Goal: Task Accomplishment & Management: Complete application form

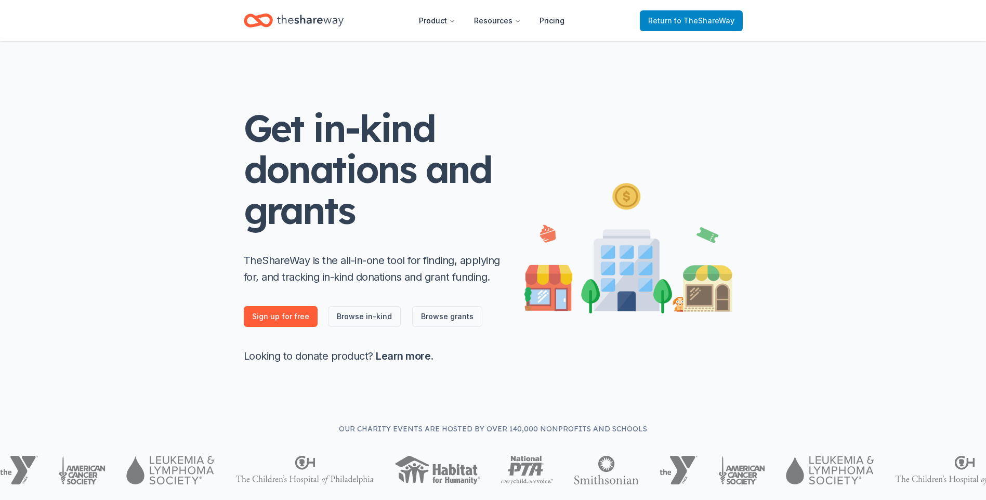
click at [734, 25] on span "to TheShareWay" at bounding box center [704, 20] width 60 height 9
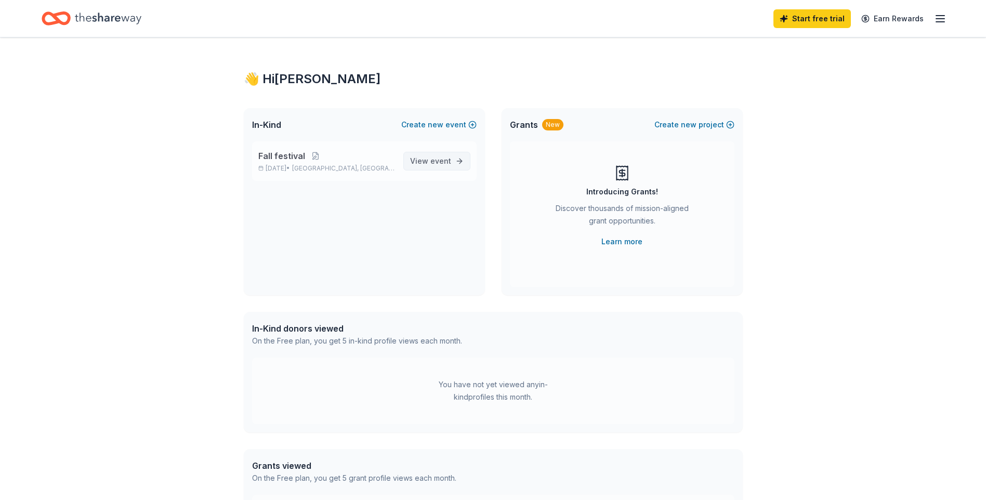
click at [430, 165] on span "event" at bounding box center [440, 160] width 21 height 9
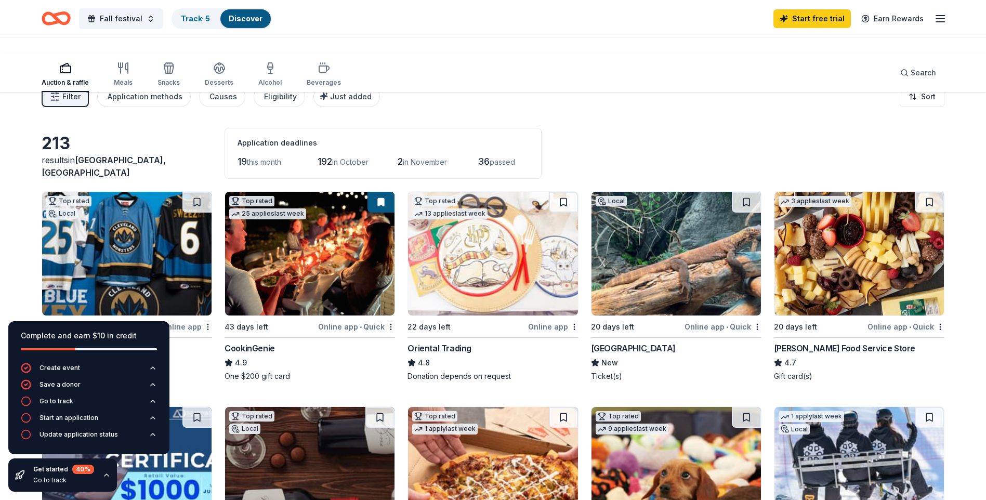
click at [687, 109] on div "Filter 2 Application methods Causes Eligibility Just added Sort" at bounding box center [493, 97] width 986 height 42
click at [693, 117] on div "Filter 2 Application methods Causes Eligibility Just added Sort" at bounding box center [493, 97] width 986 height 42
click at [31, 117] on div "Filter 2 Application methods Causes Eligibility Just added Sort" at bounding box center [493, 97] width 986 height 42
click at [26, 117] on div "Filter 2 Application methods Causes Eligibility Just added Sort" at bounding box center [493, 97] width 986 height 42
click at [109, 474] on icon "button" at bounding box center [106, 475] width 4 height 2
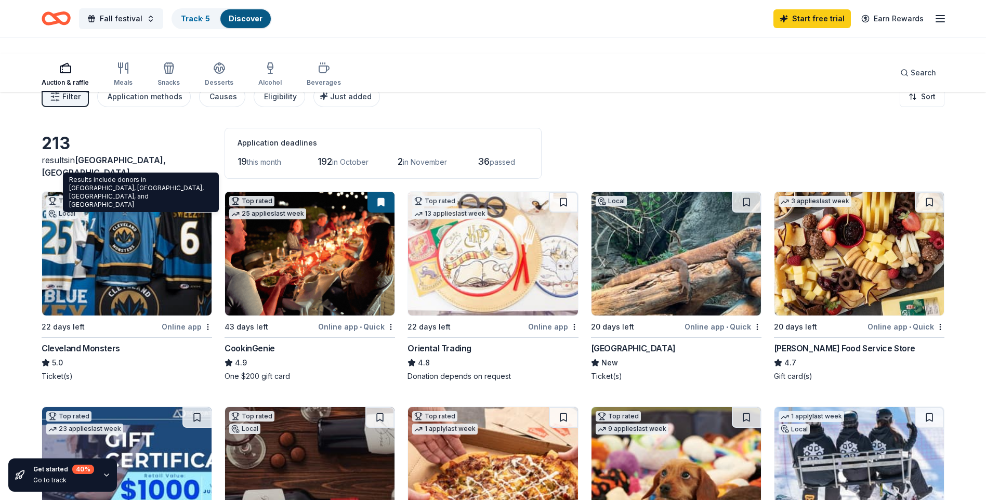
click at [152, 178] on span "[GEOGRAPHIC_DATA], [GEOGRAPHIC_DATA]" at bounding box center [104, 166] width 124 height 23
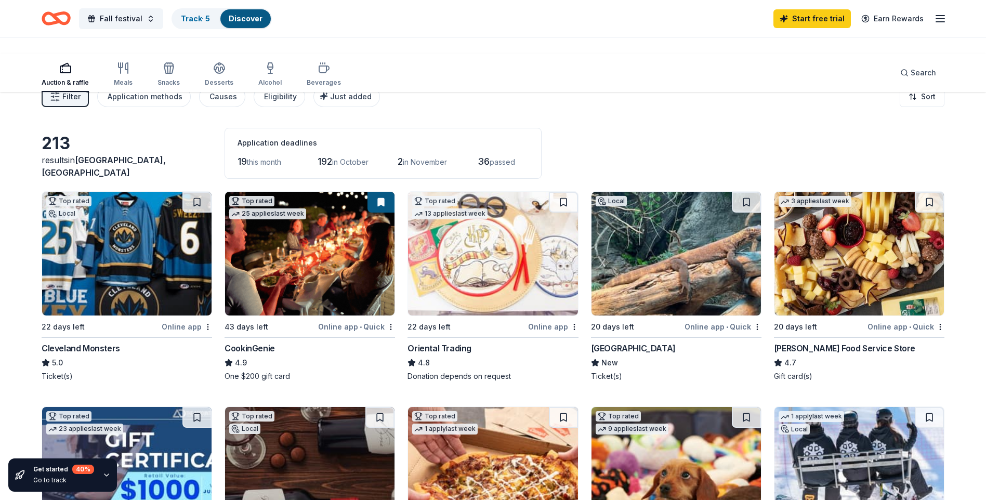
click at [81, 103] on span "Filter" at bounding box center [71, 96] width 18 height 12
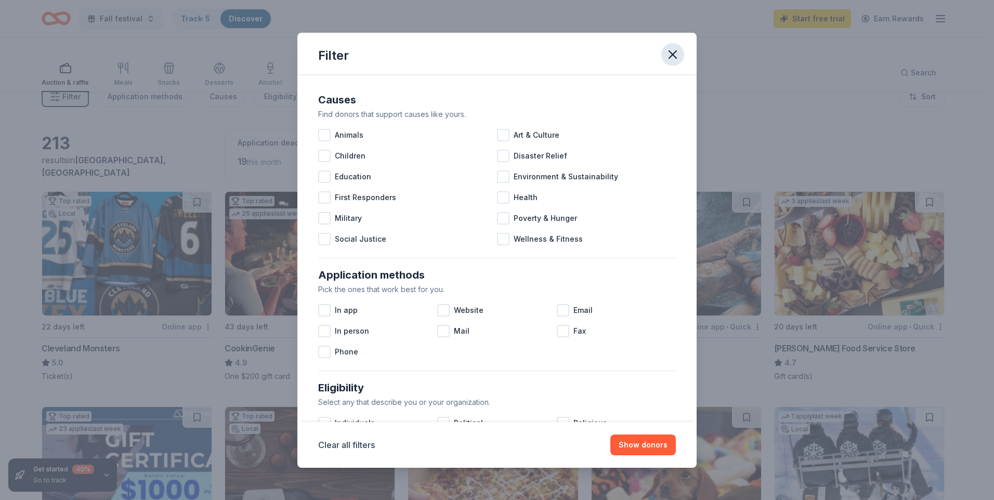
click at [680, 62] on icon "button" at bounding box center [672, 54] width 15 height 15
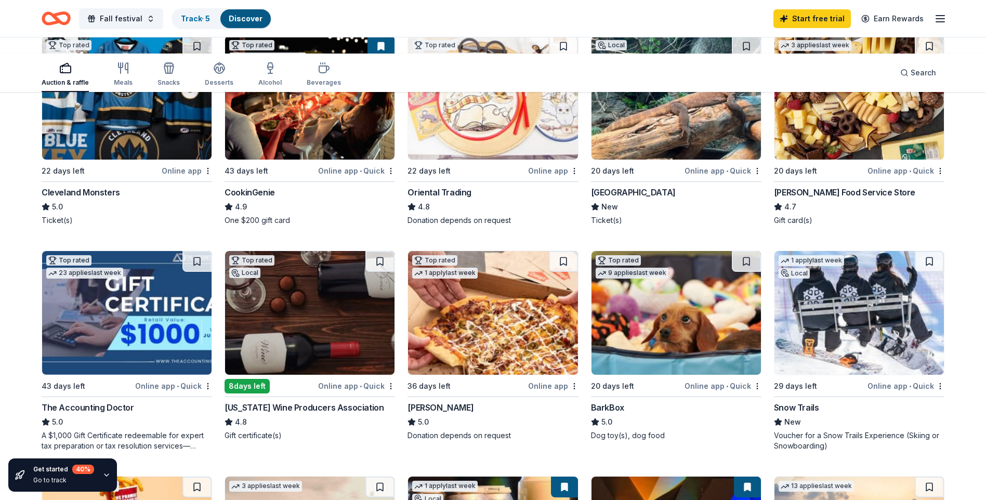
scroll to position [208, 0]
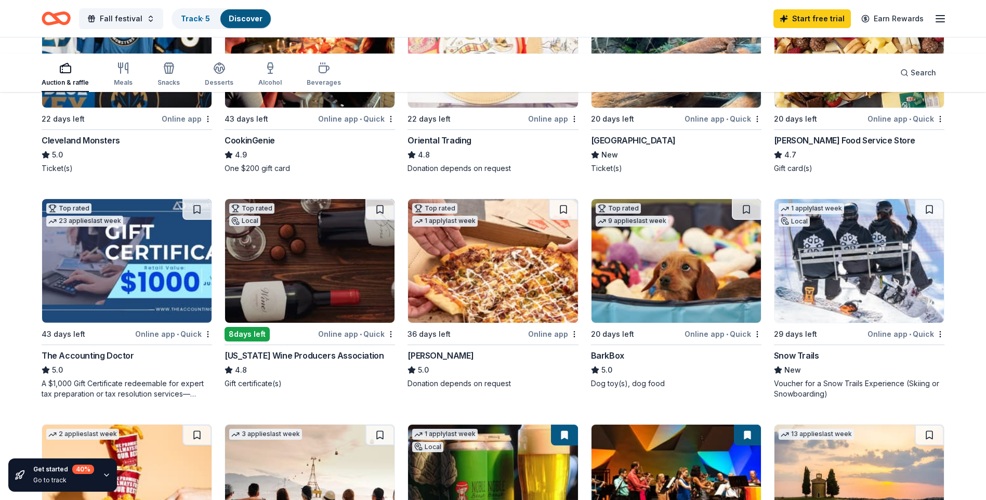
click at [819, 108] on img at bounding box center [858, 46] width 169 height 124
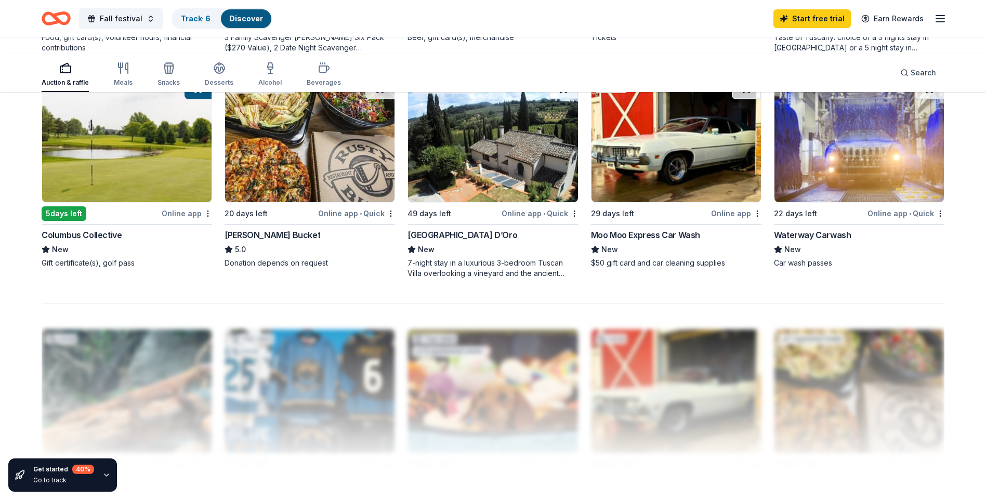
scroll to position [520, 0]
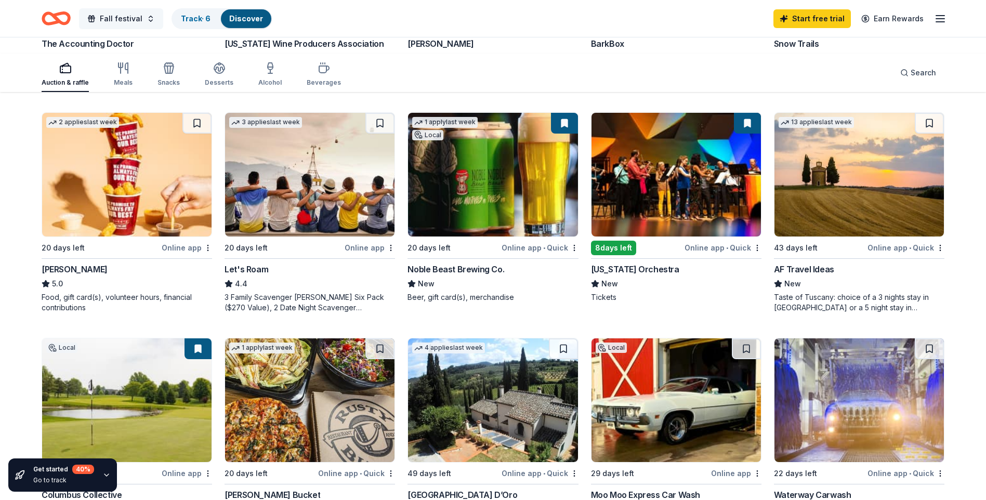
click at [142, 24] on span "Fall festival" at bounding box center [121, 18] width 43 height 12
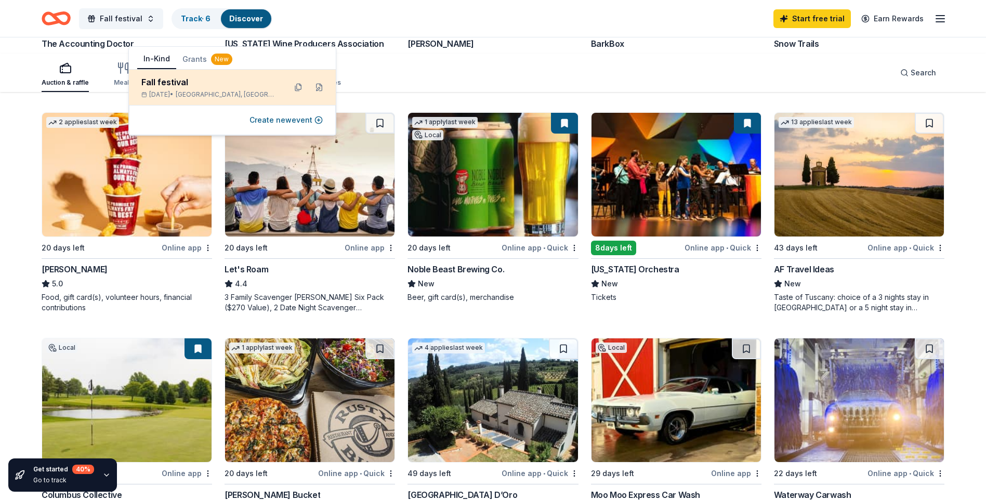
click at [212, 88] on div "Fall festival" at bounding box center [209, 82] width 136 height 12
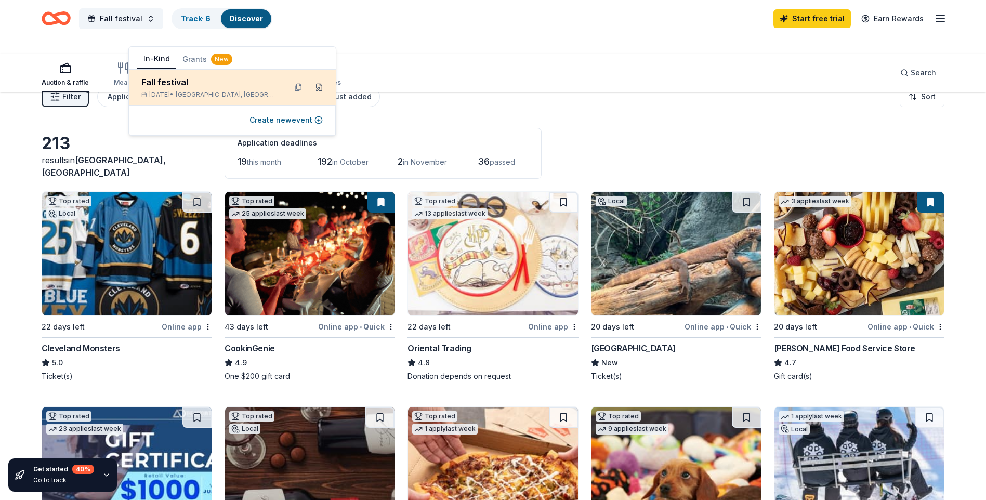
click at [312, 96] on button at bounding box center [319, 87] width 17 height 17
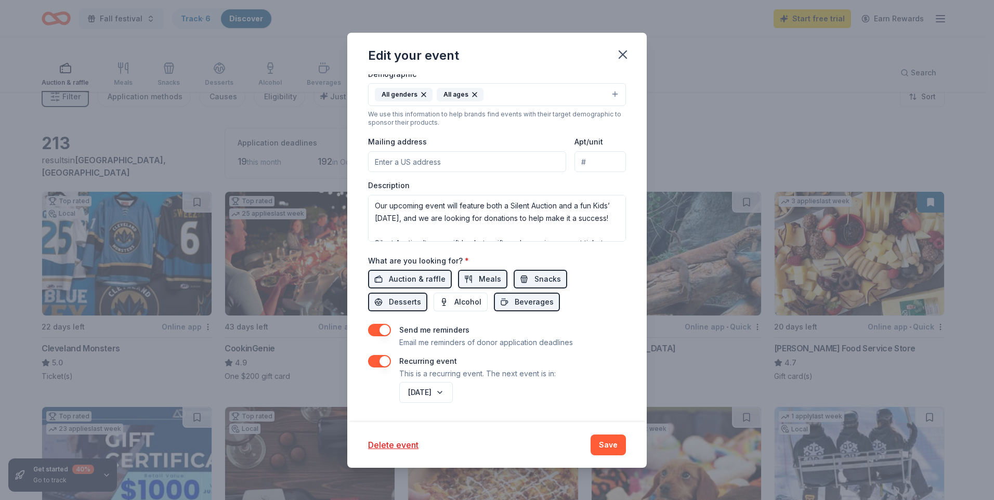
scroll to position [572, 0]
click at [498, 311] on button "Beverages" at bounding box center [527, 302] width 66 height 19
click at [554, 308] on span "Beverages" at bounding box center [534, 302] width 39 height 12
click at [389, 172] on input "Mailing address" at bounding box center [467, 161] width 198 height 21
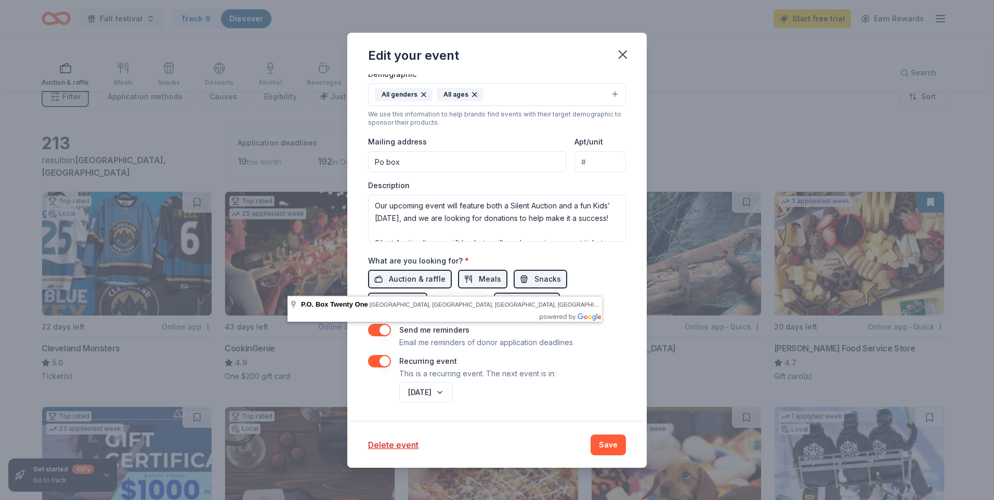
type input "Po box"
drag, startPoint x: 318, startPoint y: 283, endPoint x: 127, endPoint y: 258, distance: 191.8
click at [127, 258] on div "Edit your event Update donors you've applied to Let donors know of any updates …" at bounding box center [497, 250] width 994 height 500
paste input "[STREET_ADDRESS] [STREET_ADDRESS]"
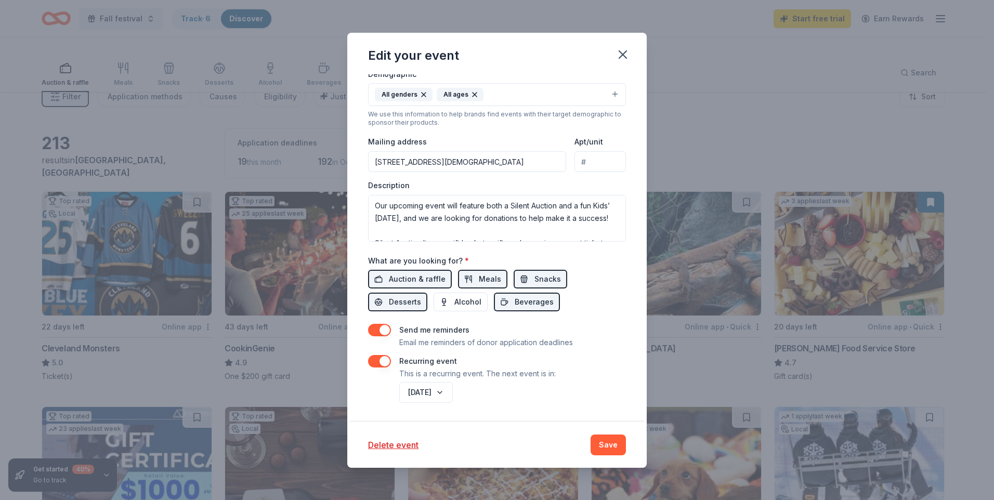
type input "[STREET_ADDRESS]"
click at [626, 172] on input "Apt/unit" at bounding box center [599, 161] width 51 height 21
click at [568, 242] on div "Description Our upcoming event will feature both a Silent Auction and a fun Kid…" at bounding box center [497, 210] width 258 height 61
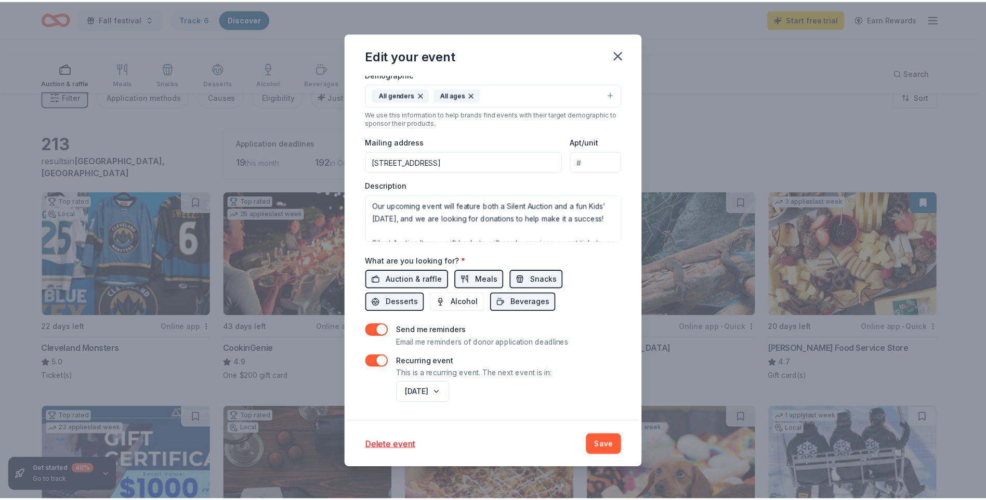
scroll to position [585, 0]
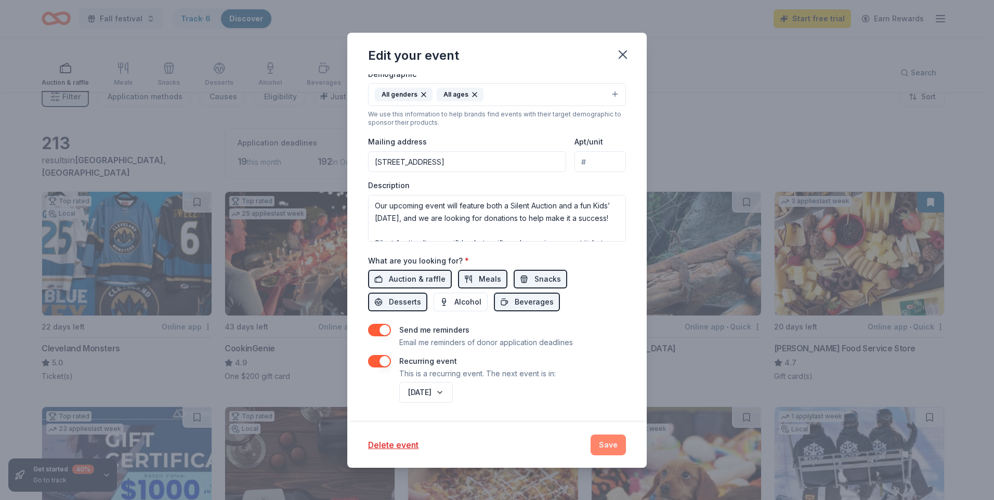
click at [626, 434] on button "Save" at bounding box center [607, 444] width 35 height 21
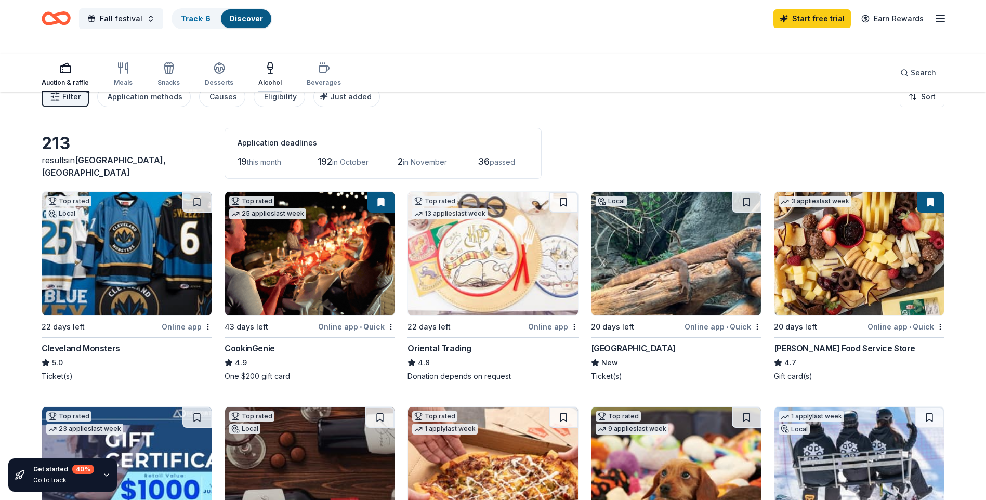
click at [276, 74] on icon "button" at bounding box center [270, 68] width 12 height 12
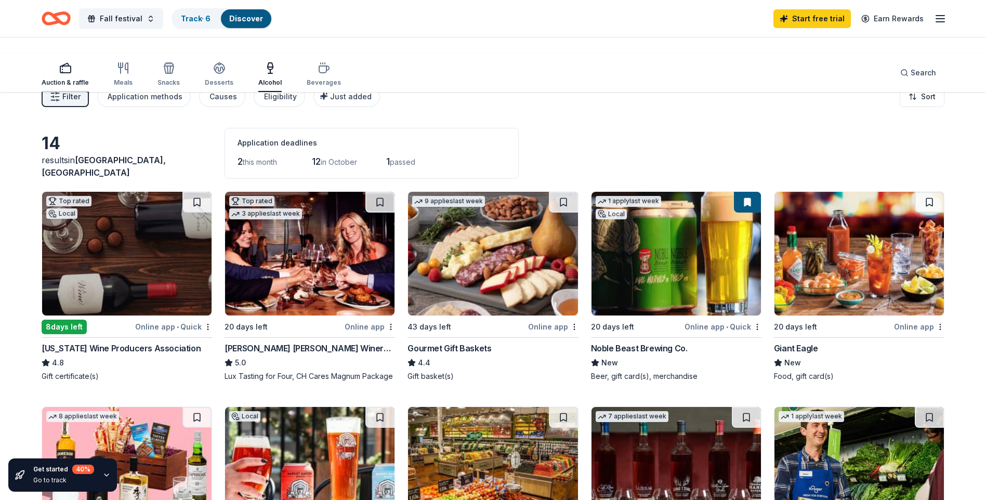
click at [89, 87] on div "Auction & raffle" at bounding box center [65, 82] width 47 height 8
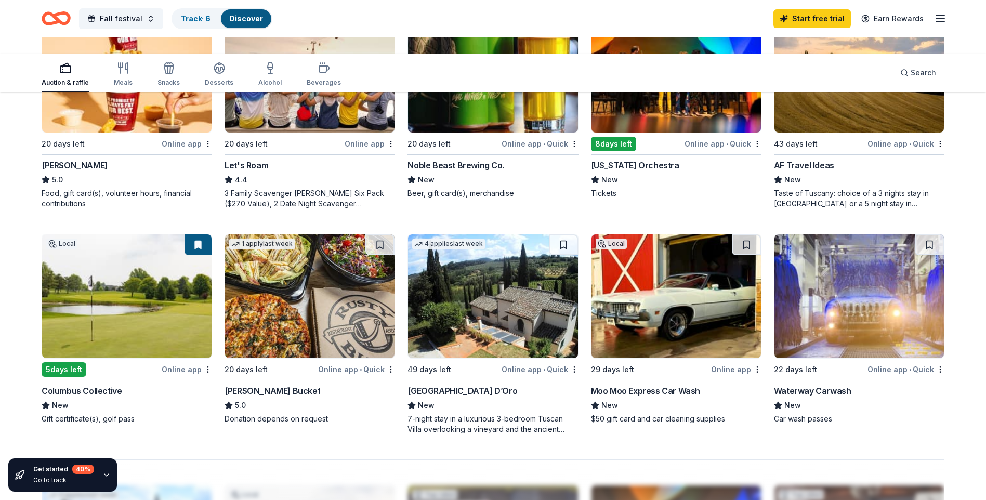
scroll to position [312, 0]
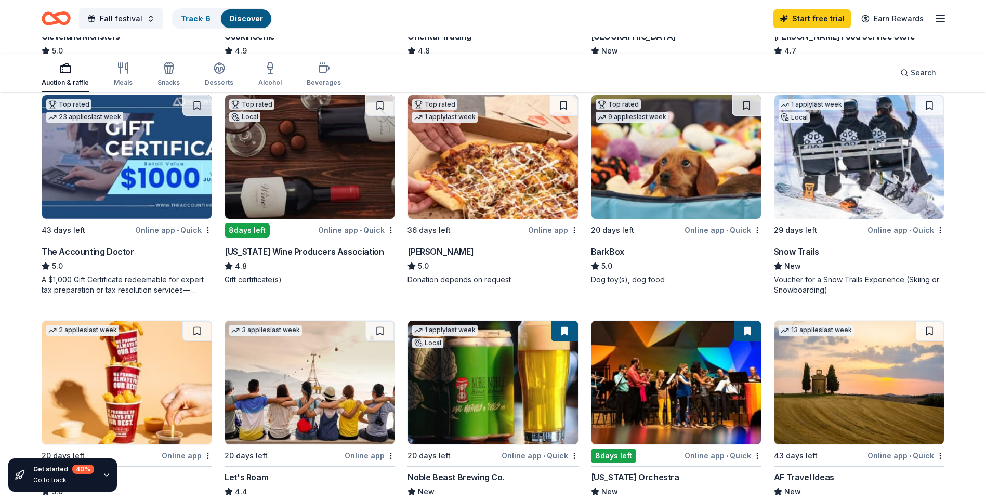
click at [934, 25] on icon "button" at bounding box center [940, 18] width 12 height 12
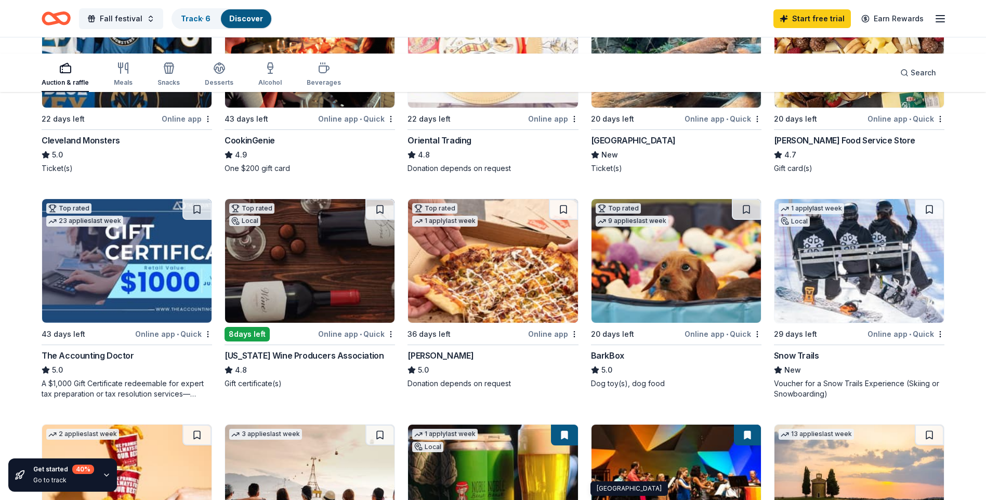
scroll to position [0, 0]
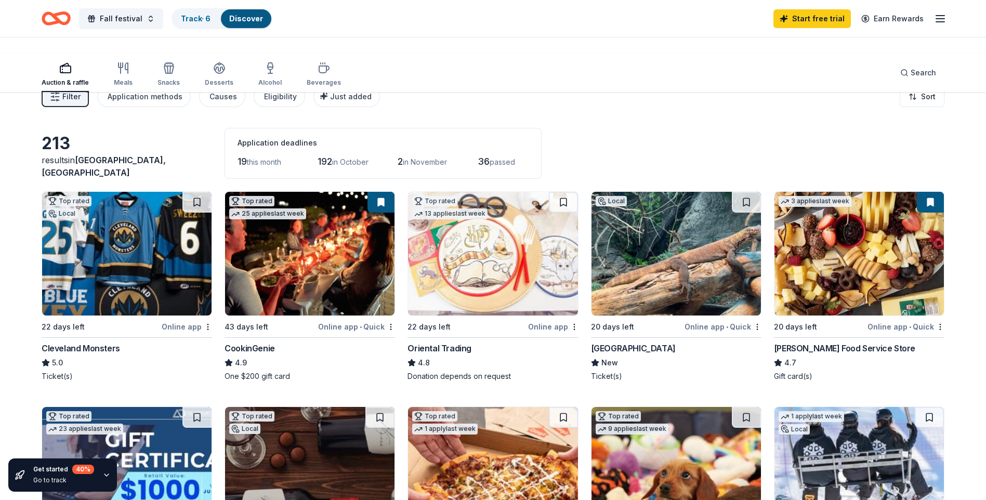
click at [71, 31] on icon "Home" at bounding box center [56, 18] width 29 height 24
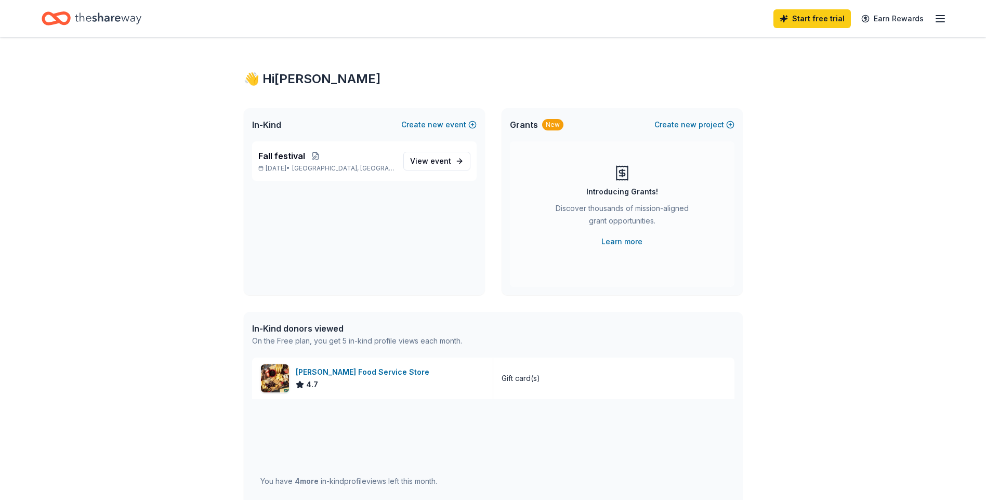
click at [537, 87] on div "👋 Hi [PERSON_NAME]" at bounding box center [493, 79] width 499 height 17
click at [431, 170] on link "View event" at bounding box center [436, 161] width 67 height 19
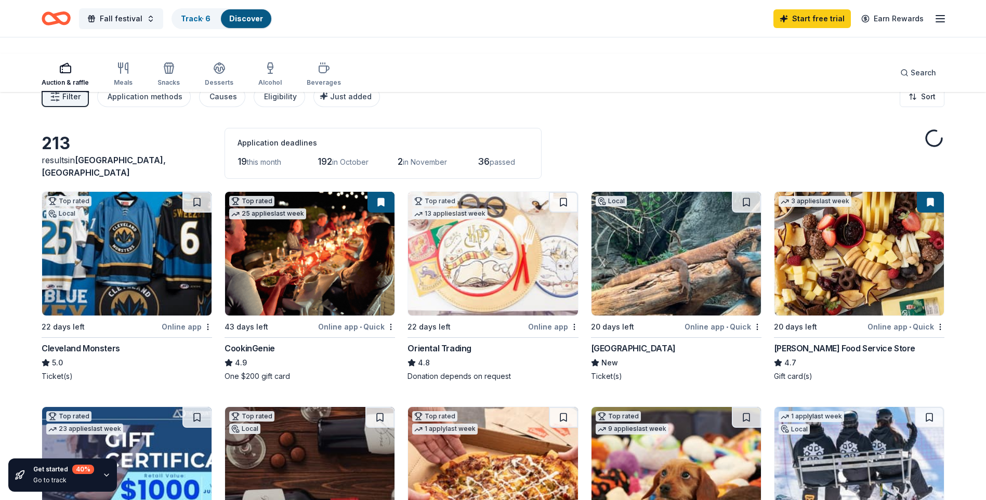
click at [81, 103] on span "Filter" at bounding box center [71, 96] width 18 height 12
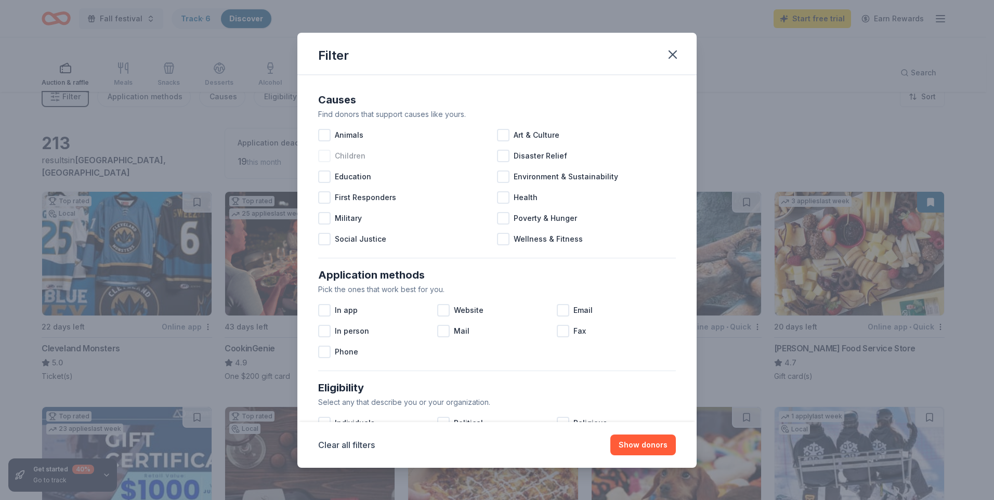
click at [318, 162] on div at bounding box center [324, 156] width 12 height 12
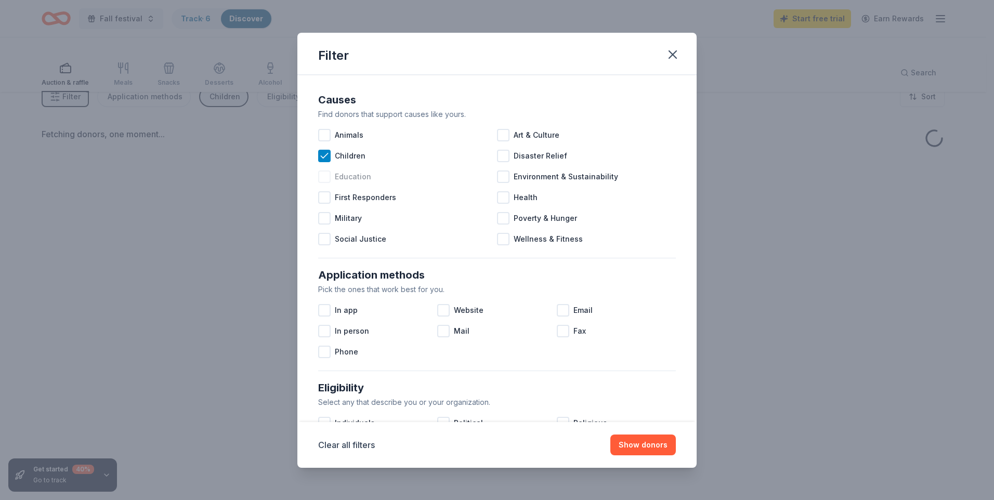
click at [318, 183] on div at bounding box center [324, 176] width 12 height 12
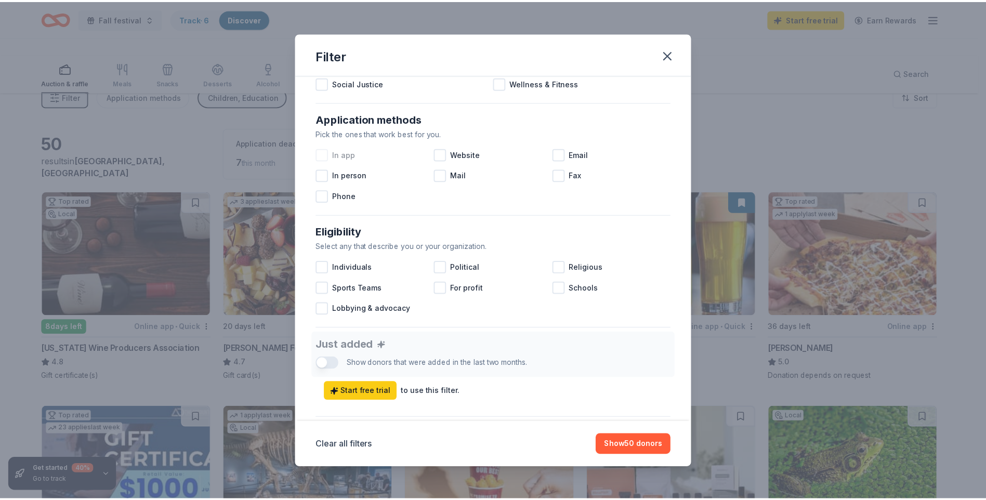
scroll to position [208, 0]
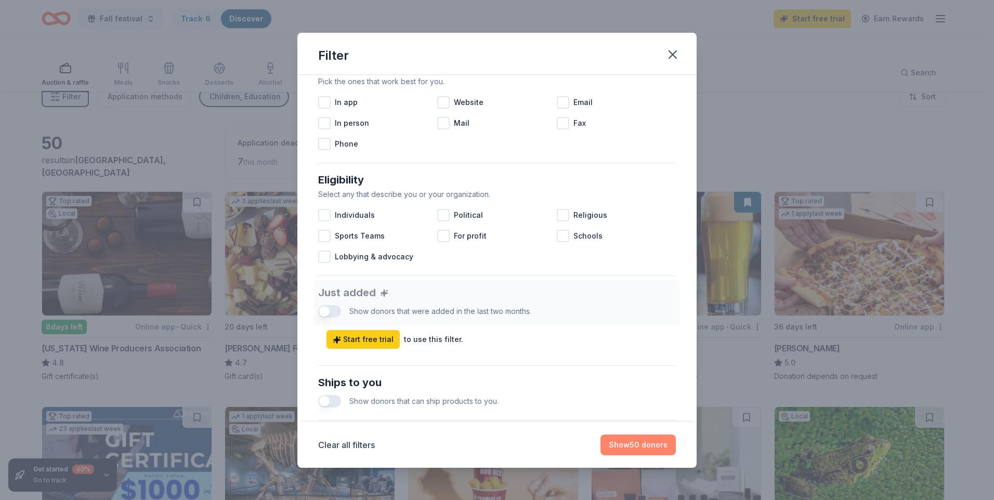
click at [676, 434] on button "Show 50 donors" at bounding box center [637, 444] width 75 height 21
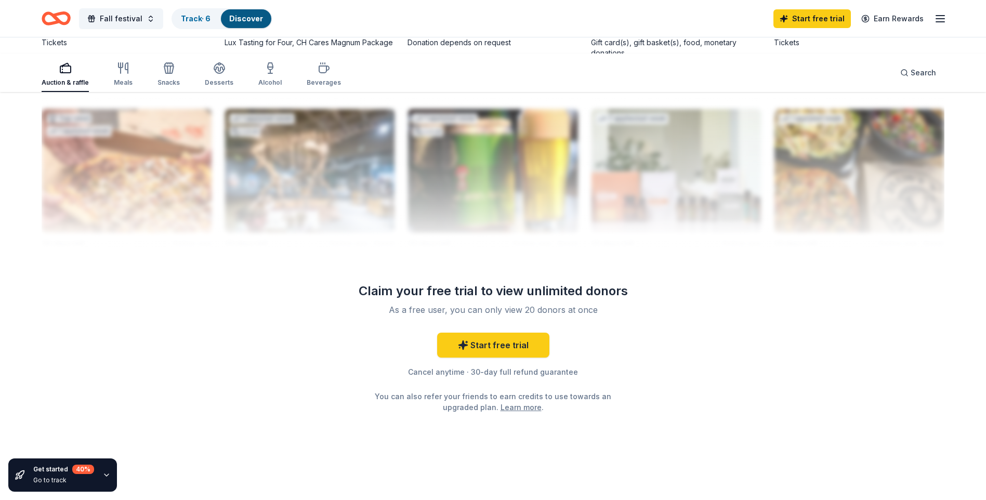
scroll to position [1789, 0]
click at [117, 462] on div "Get started 40 % Go to track" at bounding box center [62, 474] width 109 height 33
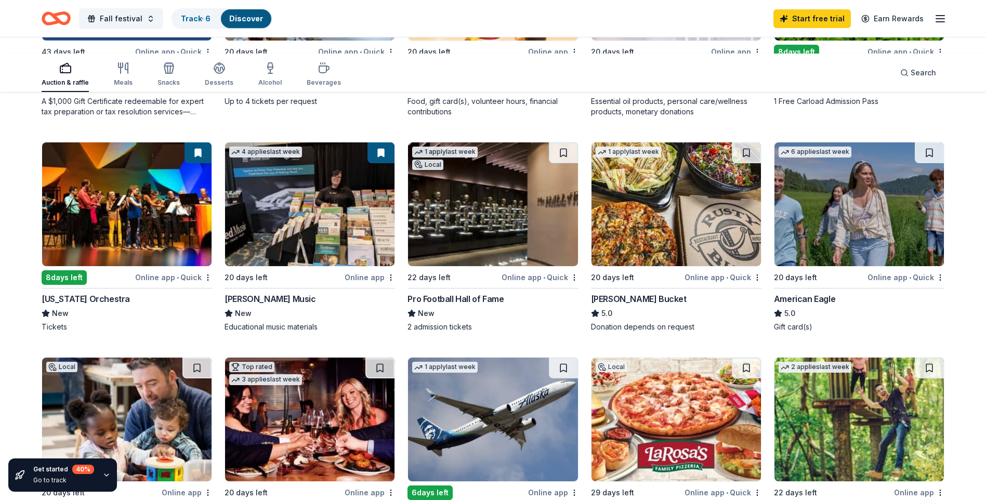
scroll to position [178, 0]
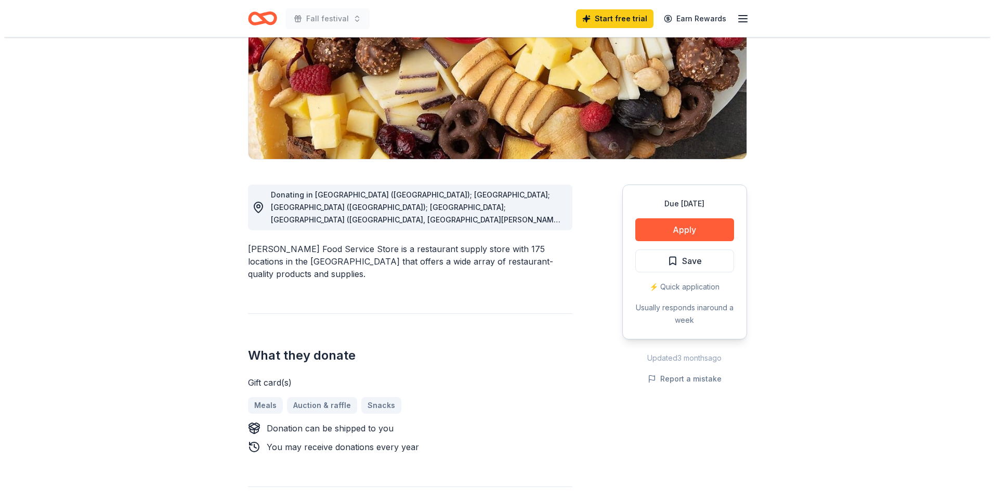
scroll to position [312, 0]
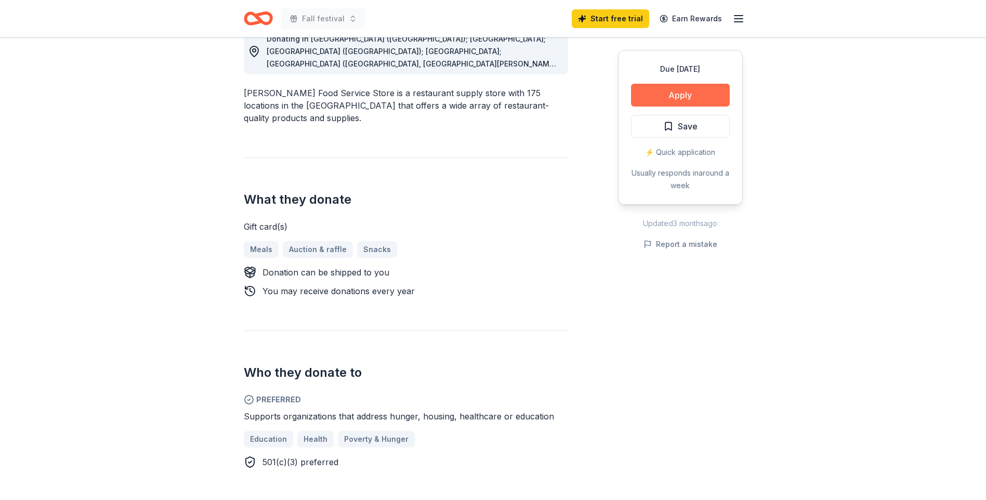
click at [662, 107] on button "Apply" at bounding box center [680, 95] width 99 height 23
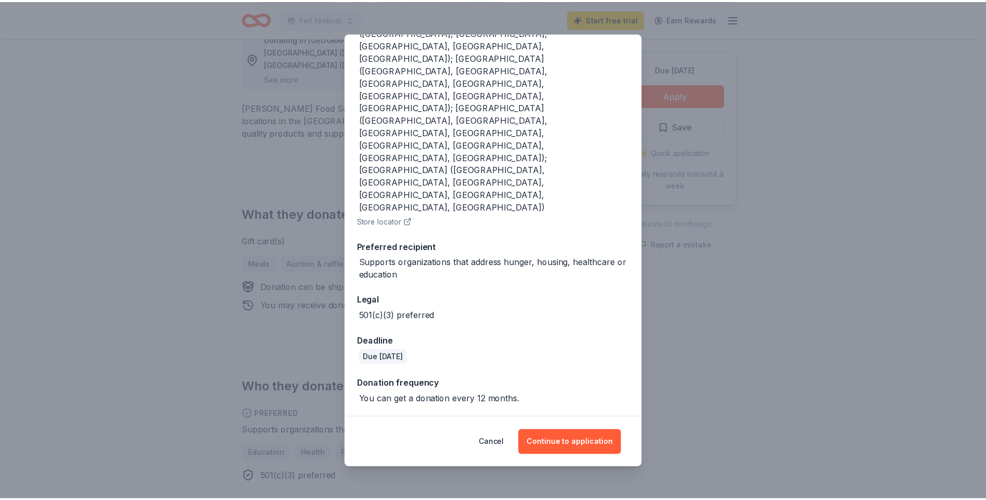
scroll to position [419, 0]
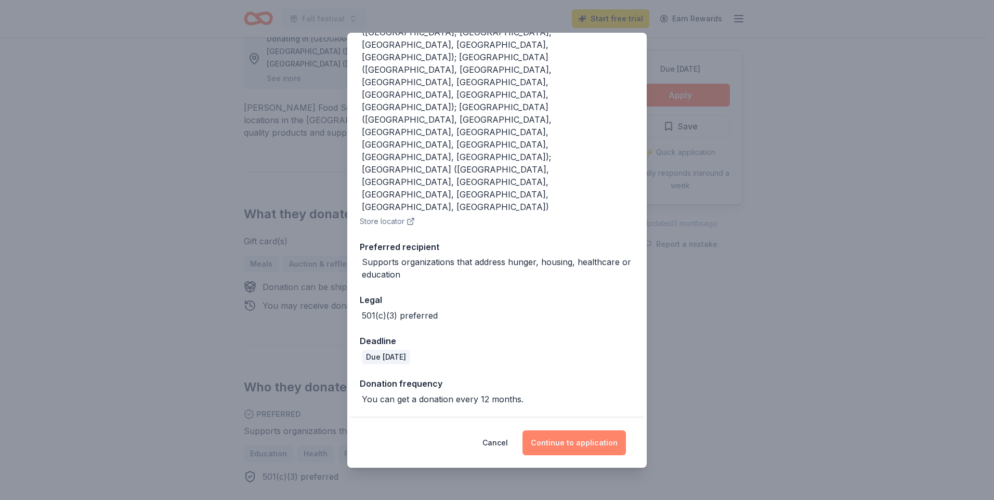
click at [603, 430] on button "Continue to application" at bounding box center [573, 442] width 103 height 25
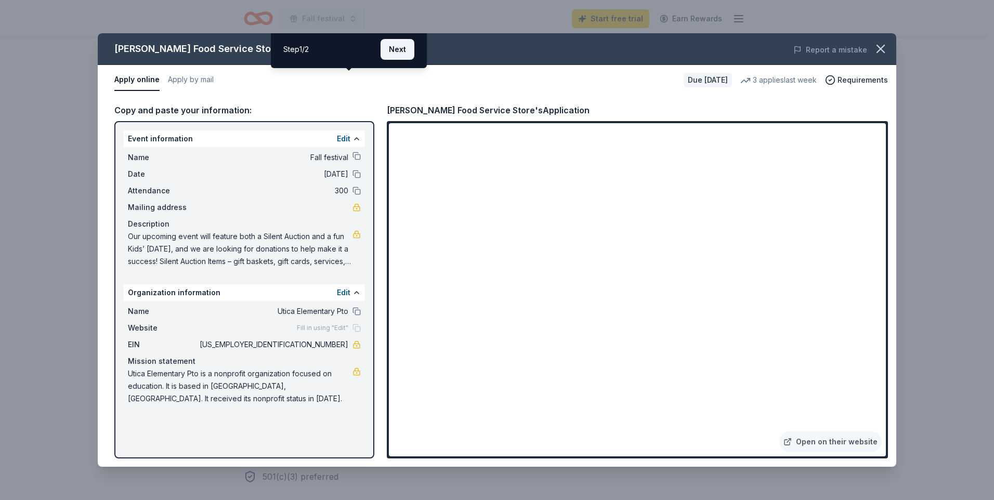
click at [392, 60] on button "Next" at bounding box center [397, 49] width 34 height 21
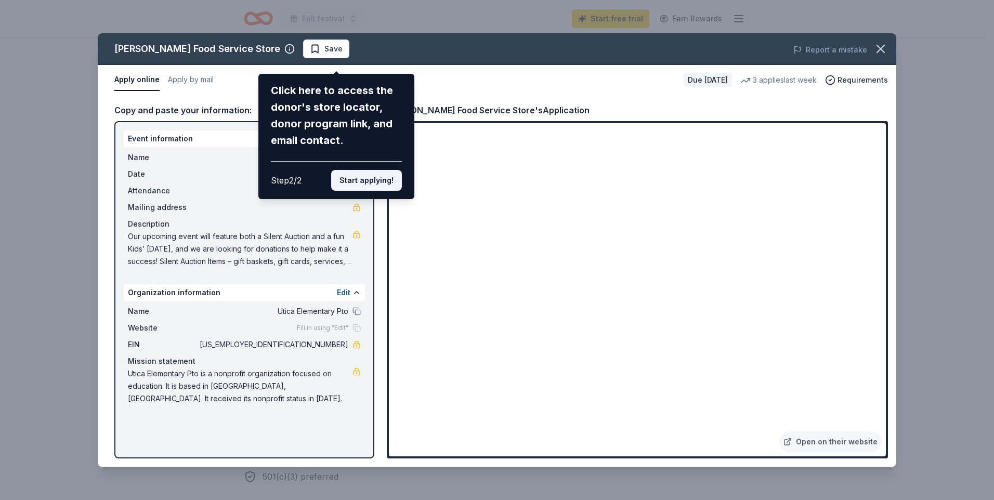
click at [376, 191] on button "Start applying!" at bounding box center [366, 180] width 71 height 21
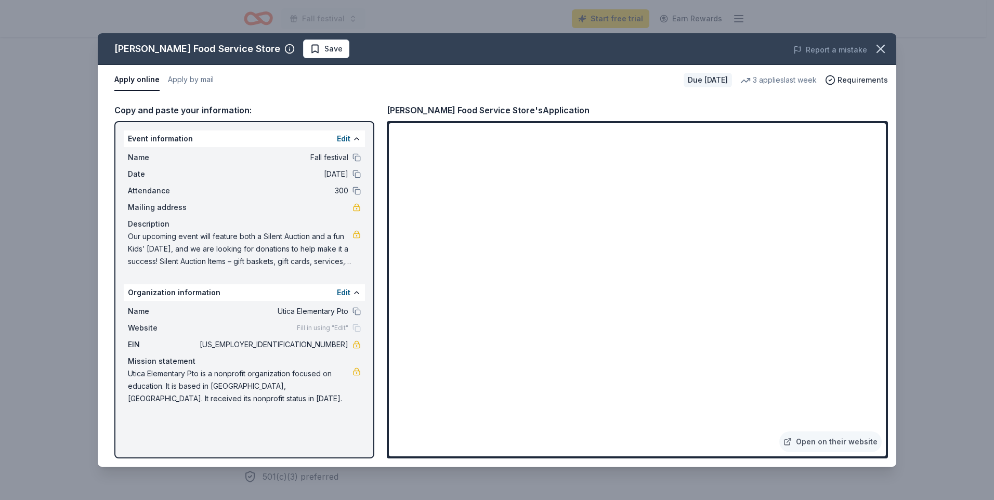
click at [832, 314] on div "Gordon Food Service Store Save Report a mistake Apply online Apply by mail Due …" at bounding box center [497, 249] width 798 height 433
drag, startPoint x: 875, startPoint y: 282, endPoint x: 873, endPoint y: 319, distance: 36.9
click at [873, 319] on div "Gordon Food Service Store Save Report a mistake Apply online Apply by mail Due …" at bounding box center [497, 249] width 798 height 433
drag, startPoint x: 873, startPoint y: 315, endPoint x: 872, endPoint y: 392, distance: 76.4
click at [873, 390] on div "Gordon Food Service Store Save Report a mistake Apply online Apply by mail Due …" at bounding box center [497, 249] width 798 height 433
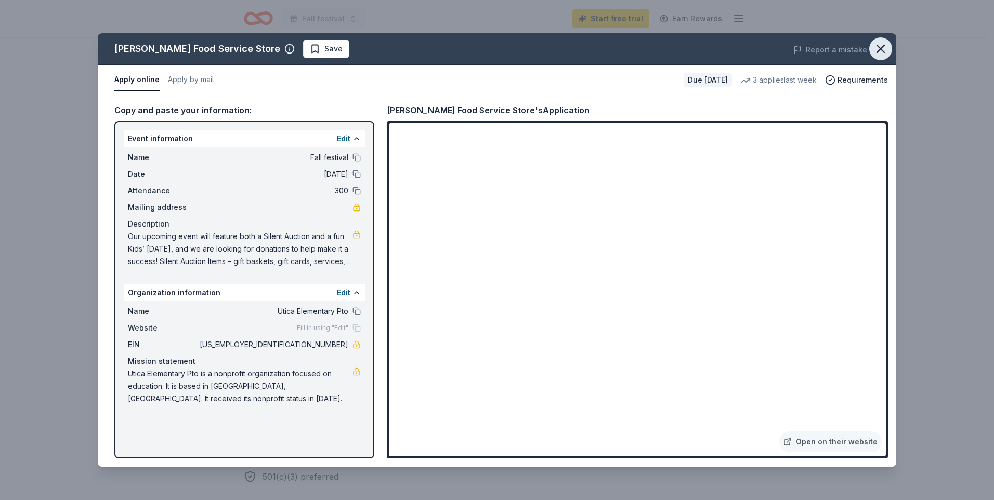
click at [877, 52] on icon "button" at bounding box center [880, 48] width 7 height 7
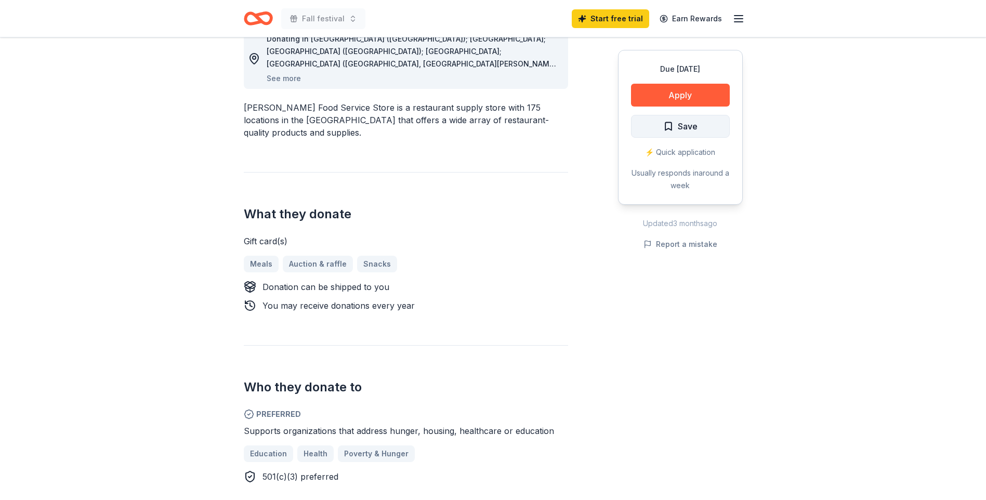
click at [663, 133] on span "Save" at bounding box center [680, 127] width 34 height 14
